Goal: Task Accomplishment & Management: Manage account settings

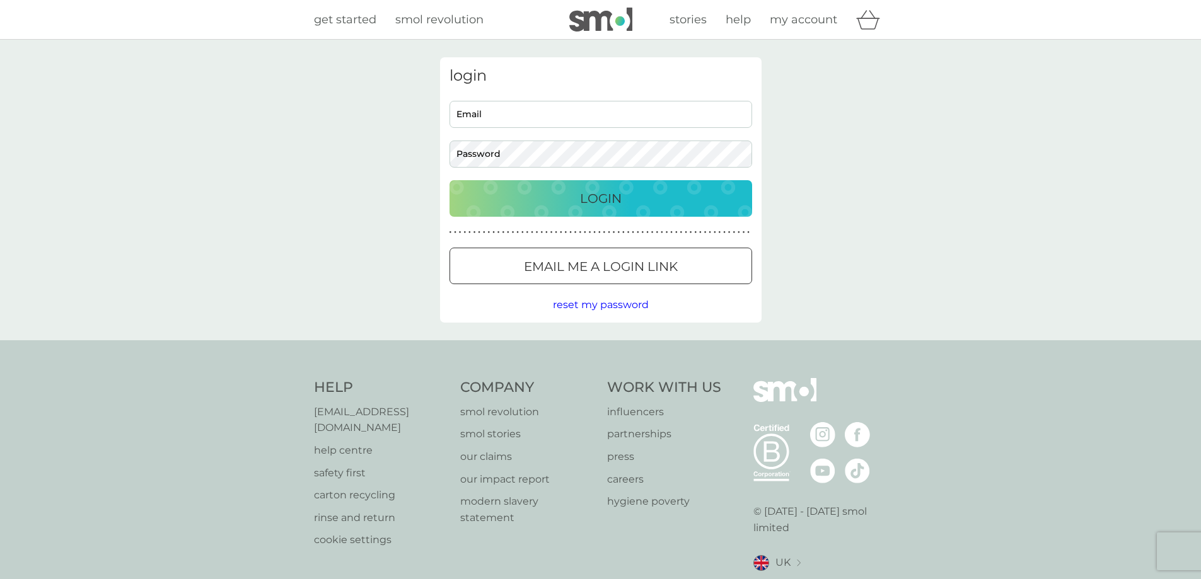
type input "larafj@hotmail.com"
click at [612, 195] on p "Login" at bounding box center [601, 198] width 42 height 20
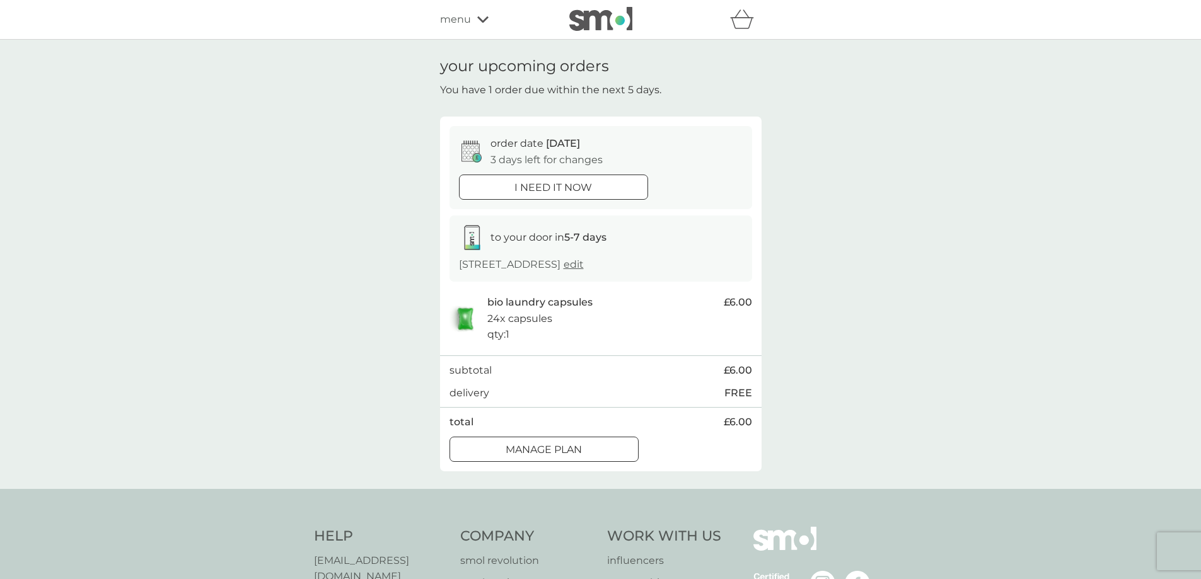
click at [475, 157] on icon at bounding box center [476, 158] width 9 height 9
click at [526, 450] on div at bounding box center [528, 448] width 9 height 9
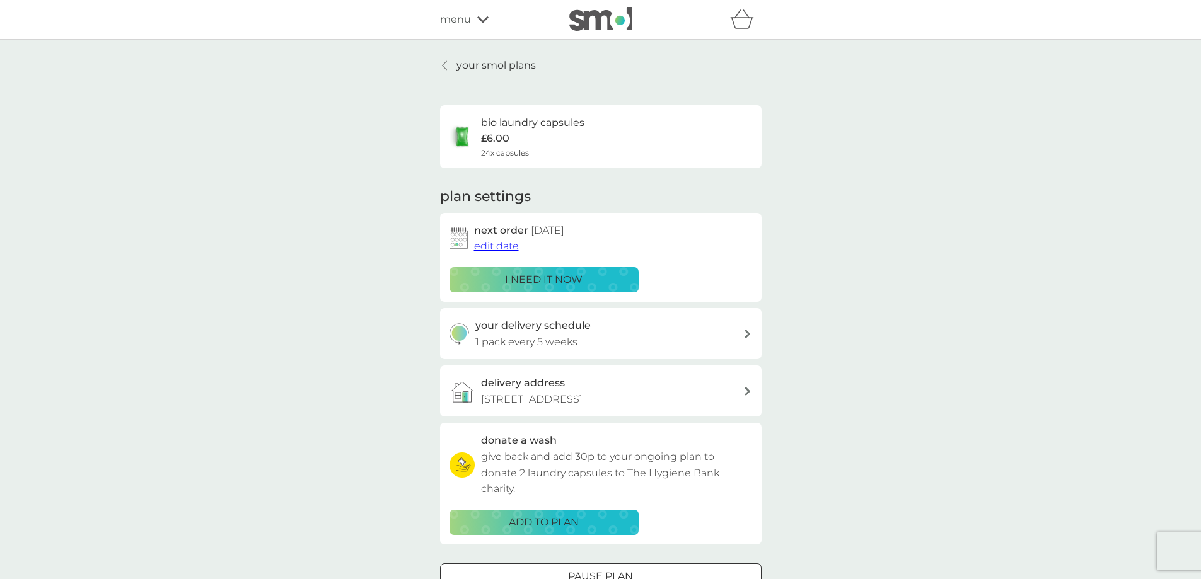
click at [487, 251] on span "edit date" at bounding box center [496, 246] width 45 height 12
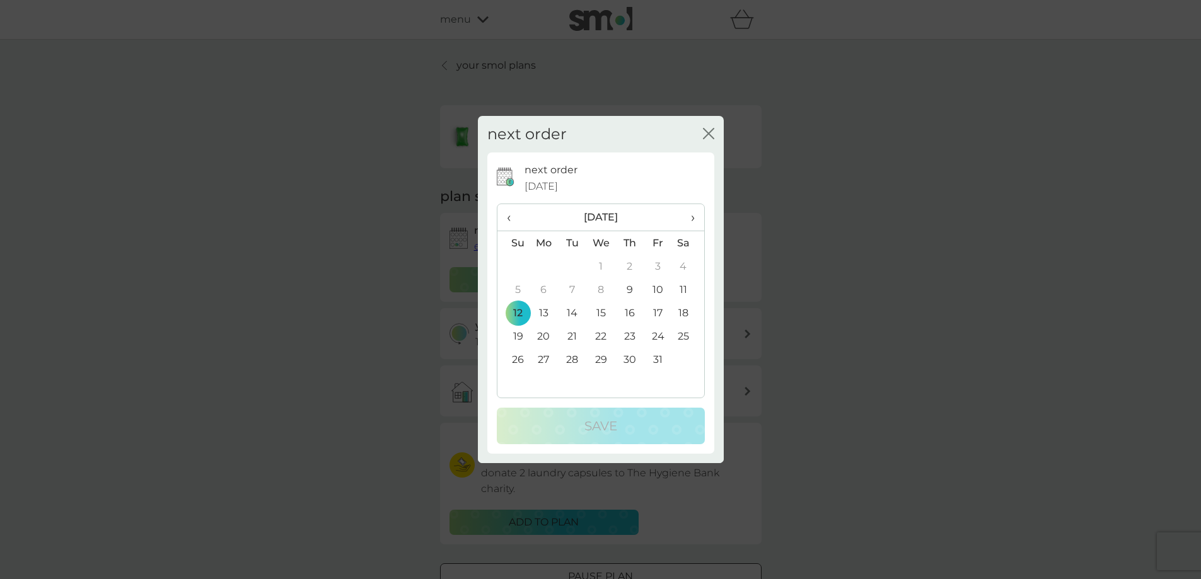
click at [659, 310] on td "17" at bounding box center [658, 312] width 28 height 23
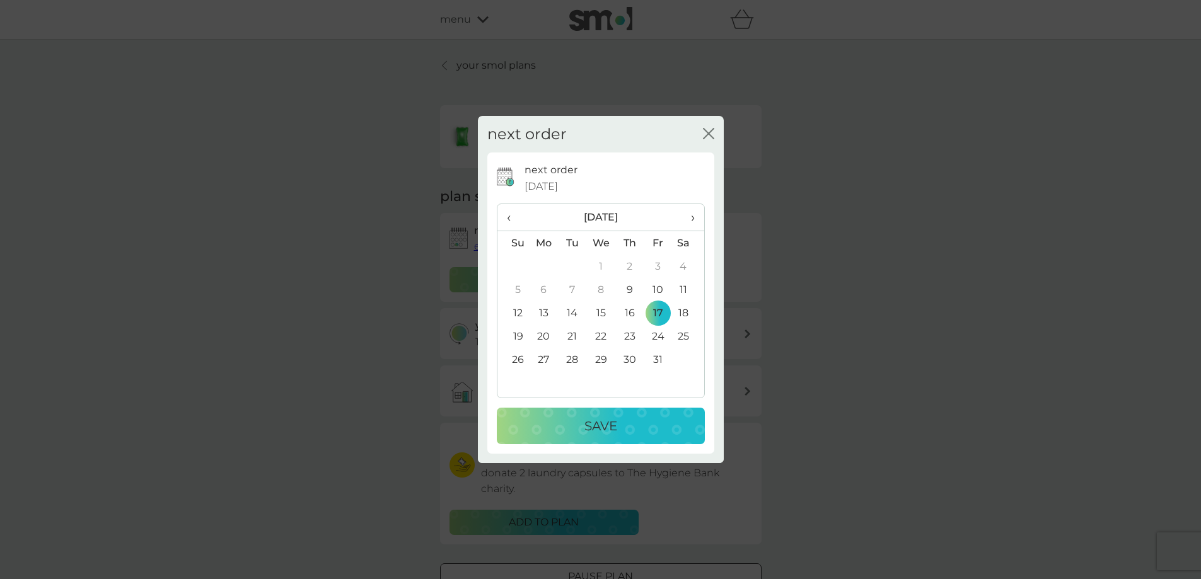
click at [606, 422] on p "Save" at bounding box center [600, 426] width 33 height 20
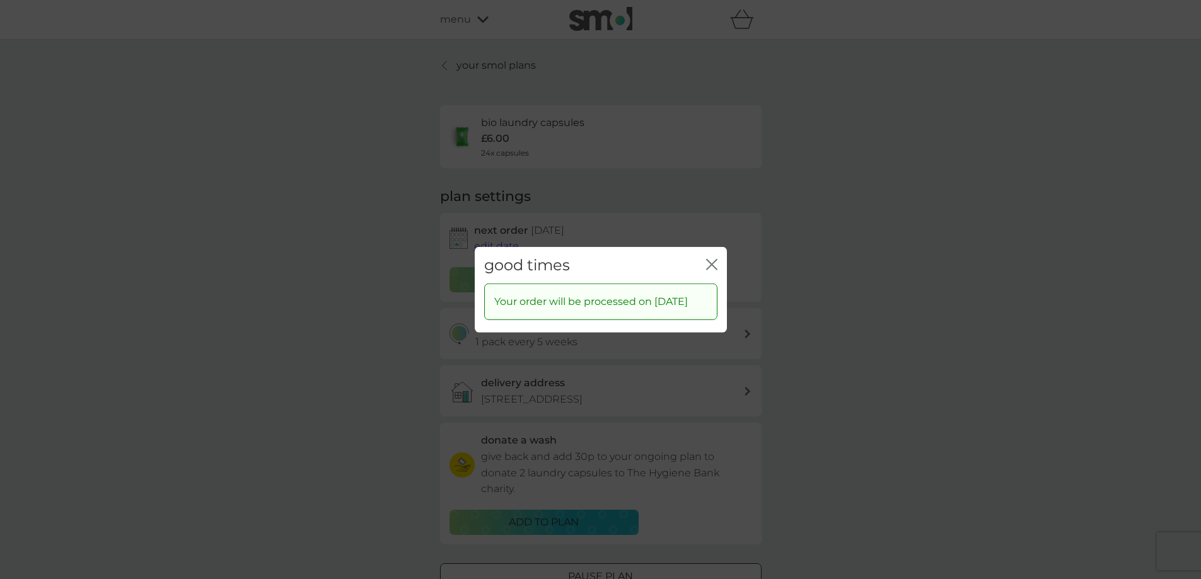
click at [708, 258] on icon "close" at bounding box center [711, 263] width 11 height 11
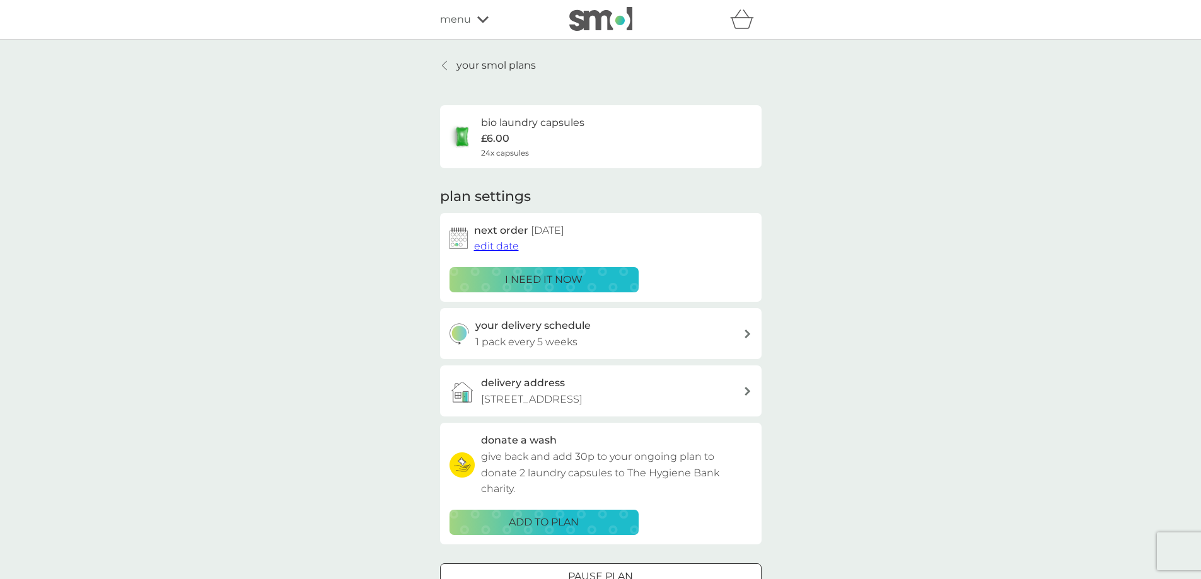
click at [459, 62] on p "your smol plans" at bounding box center [495, 65] width 79 height 16
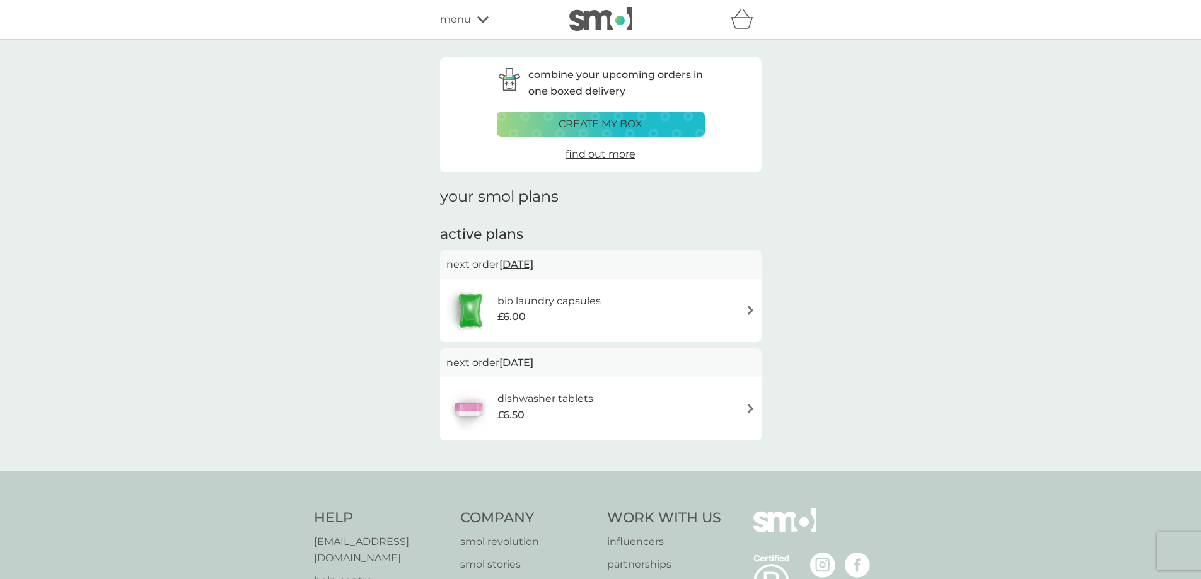
click at [739, 23] on icon "basket" at bounding box center [742, 19] width 24 height 20
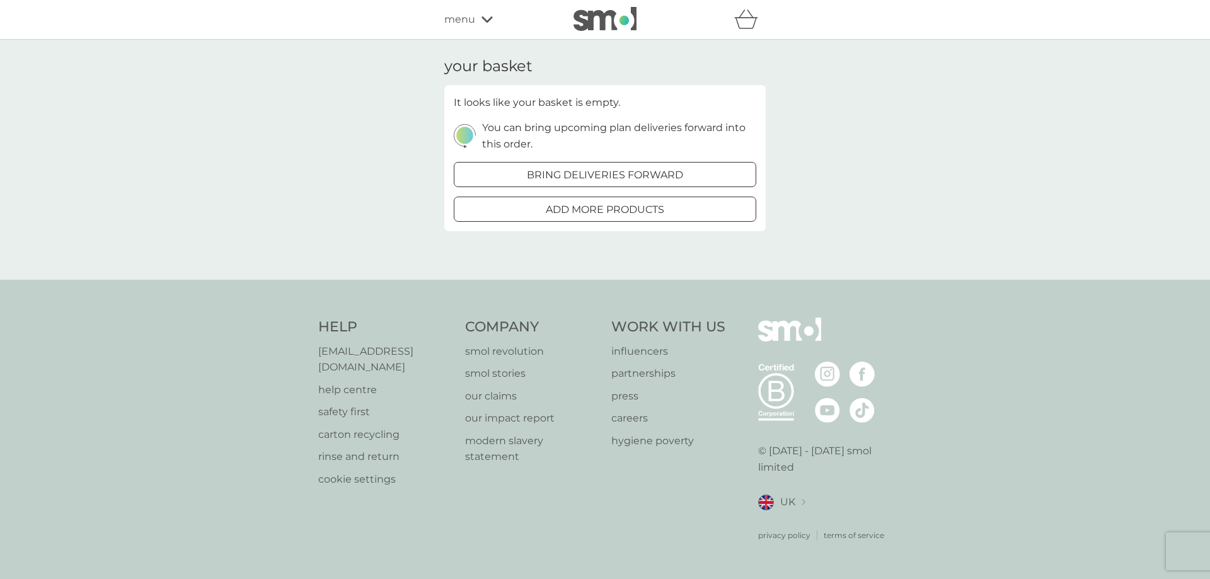
click at [270, 131] on div "your basket It looks like your basket is empty. You can bring upcoming plan del…" at bounding box center [605, 160] width 1210 height 240
click at [452, 21] on span "menu" at bounding box center [459, 19] width 31 height 16
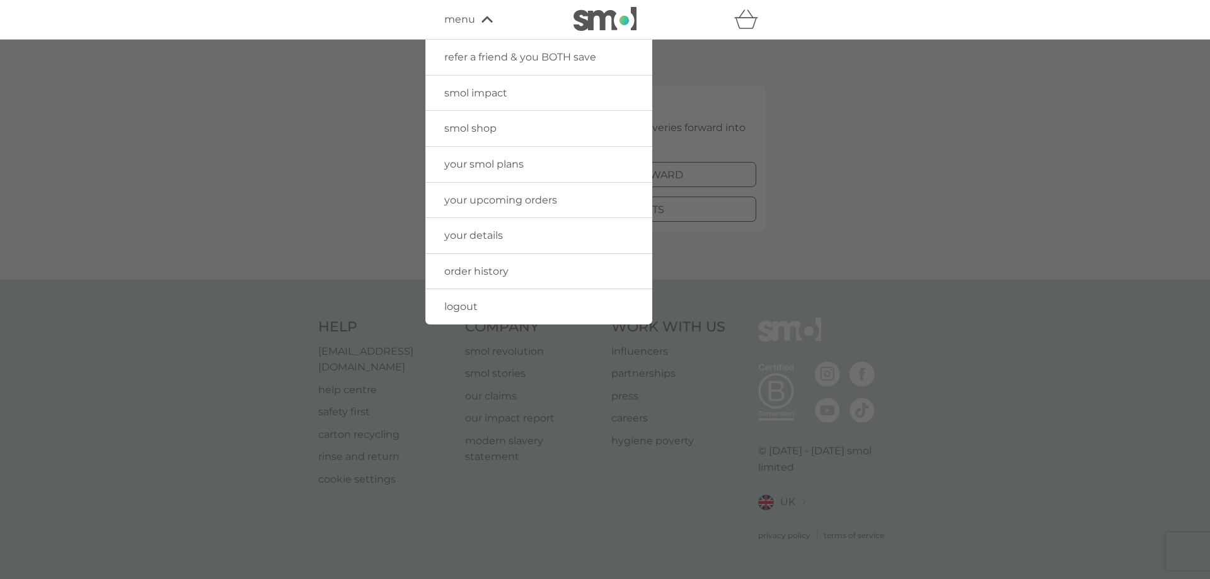
click at [459, 306] on span "logout" at bounding box center [460, 307] width 33 height 12
